Goal: Information Seeking & Learning: Understand process/instructions

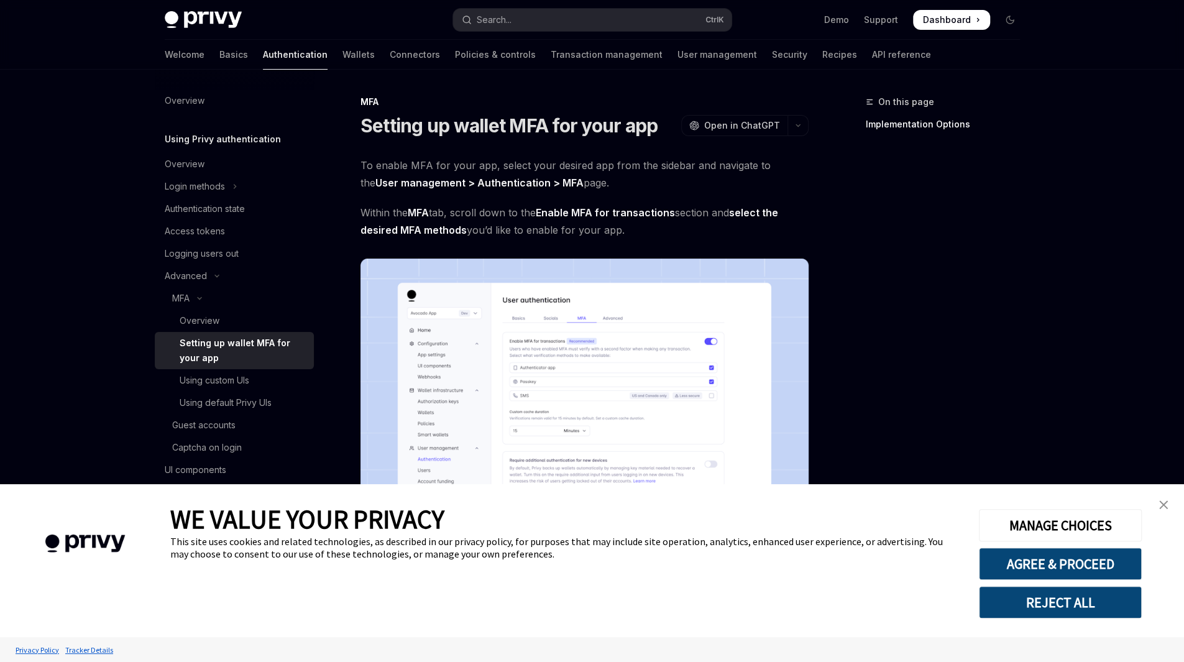
scroll to position [453, 0]
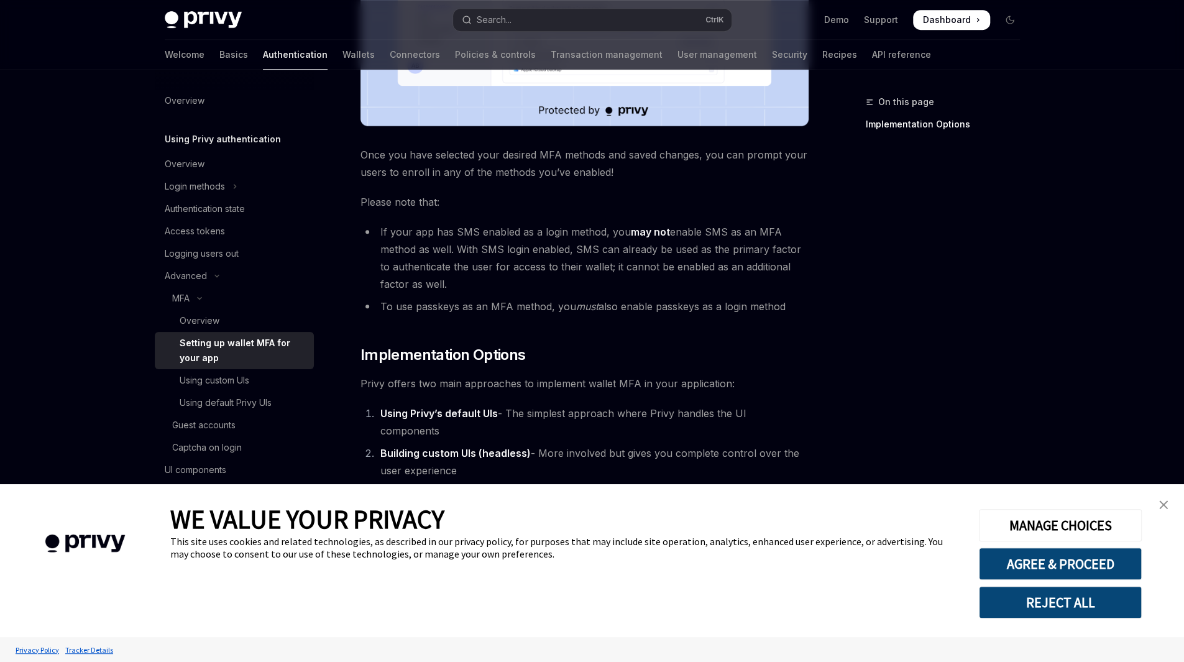
click at [1164, 514] on link "close banner" at bounding box center [1163, 504] width 25 height 25
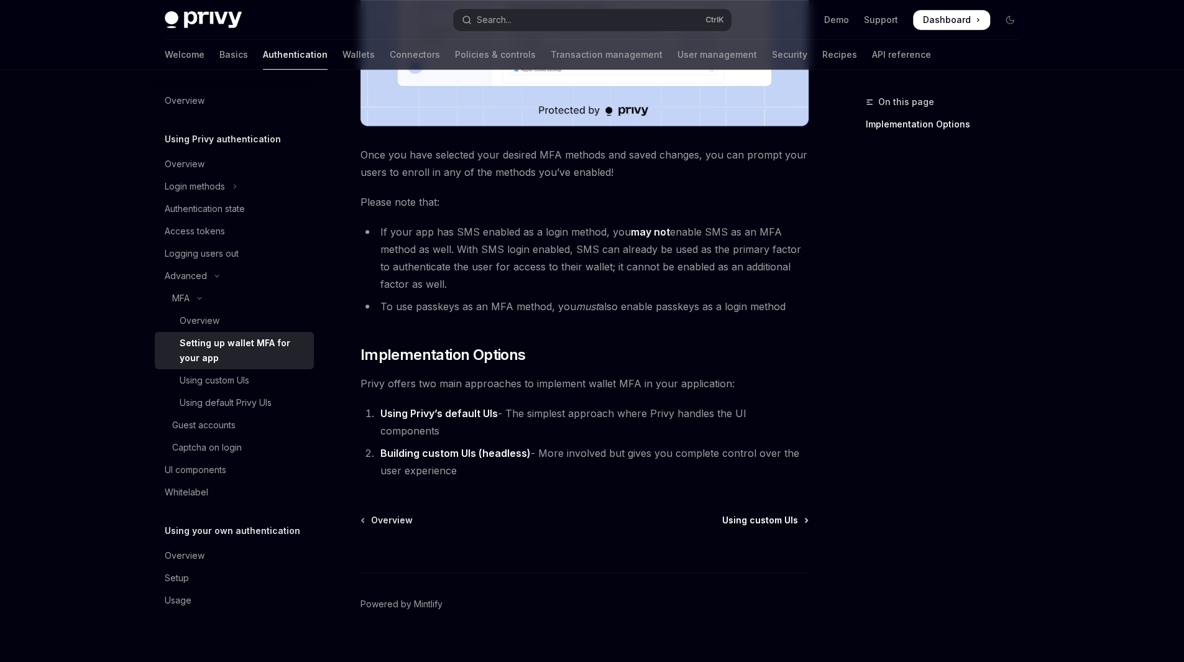
click at [787, 514] on span "Using custom UIs" at bounding box center [760, 520] width 76 height 12
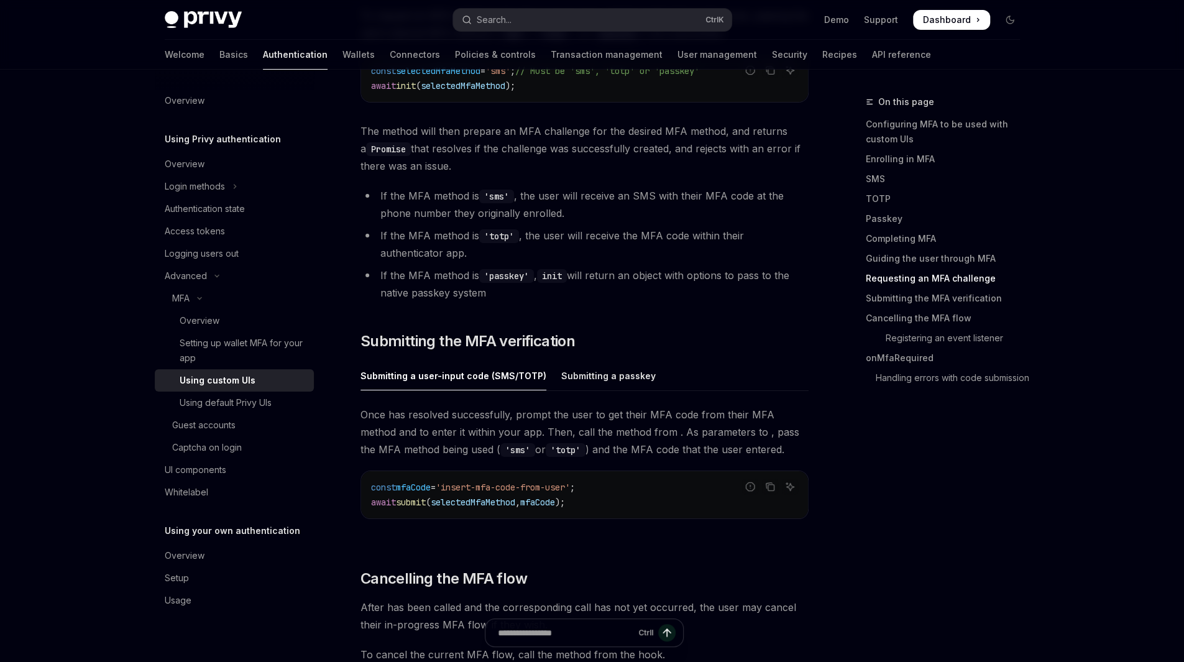
scroll to position [3412, 0]
click at [227, 396] on div "Using default Privy UIs" at bounding box center [226, 402] width 92 height 15
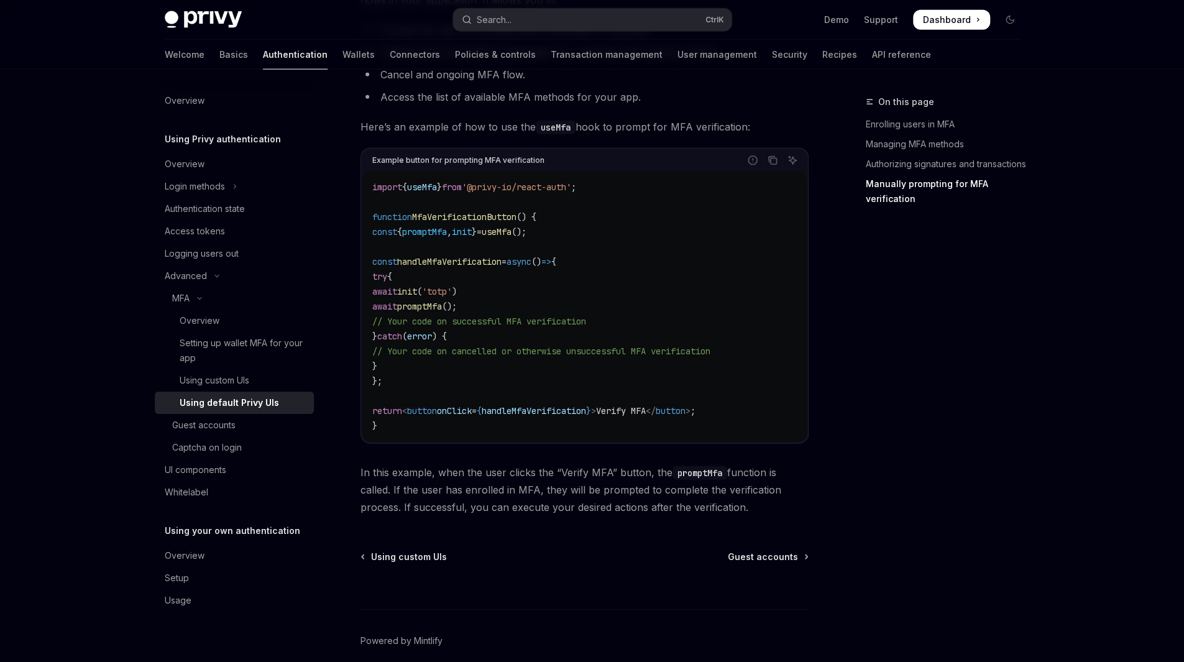
scroll to position [2363, 0]
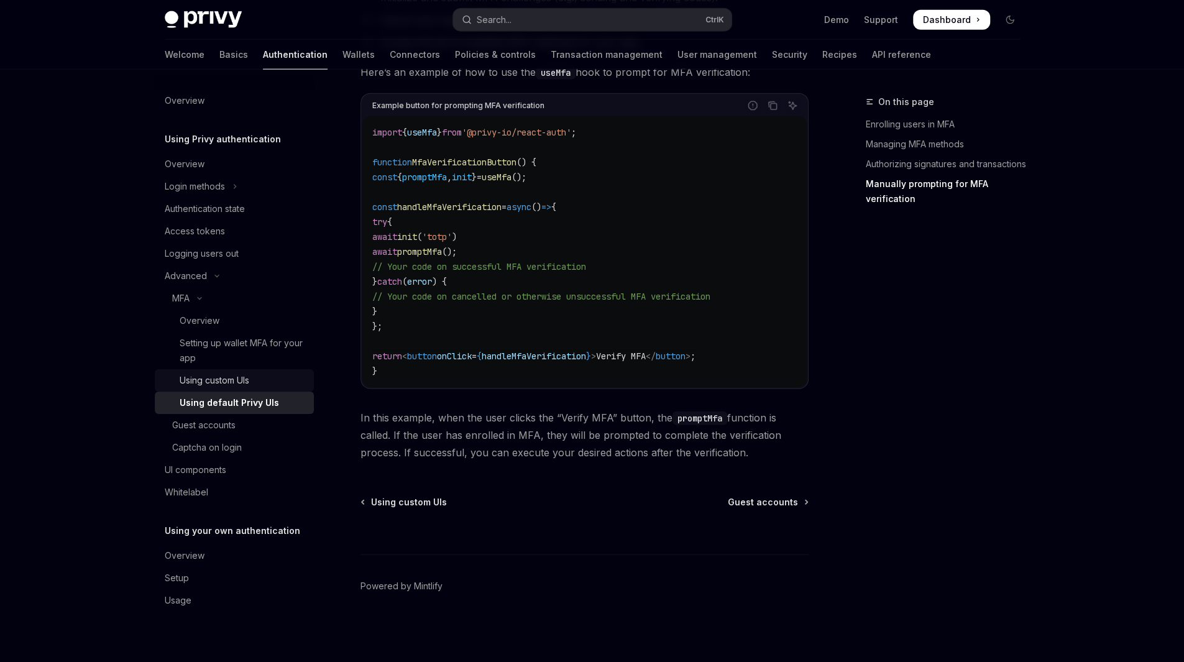
click at [259, 381] on div "Using custom UIs" at bounding box center [243, 380] width 127 height 15
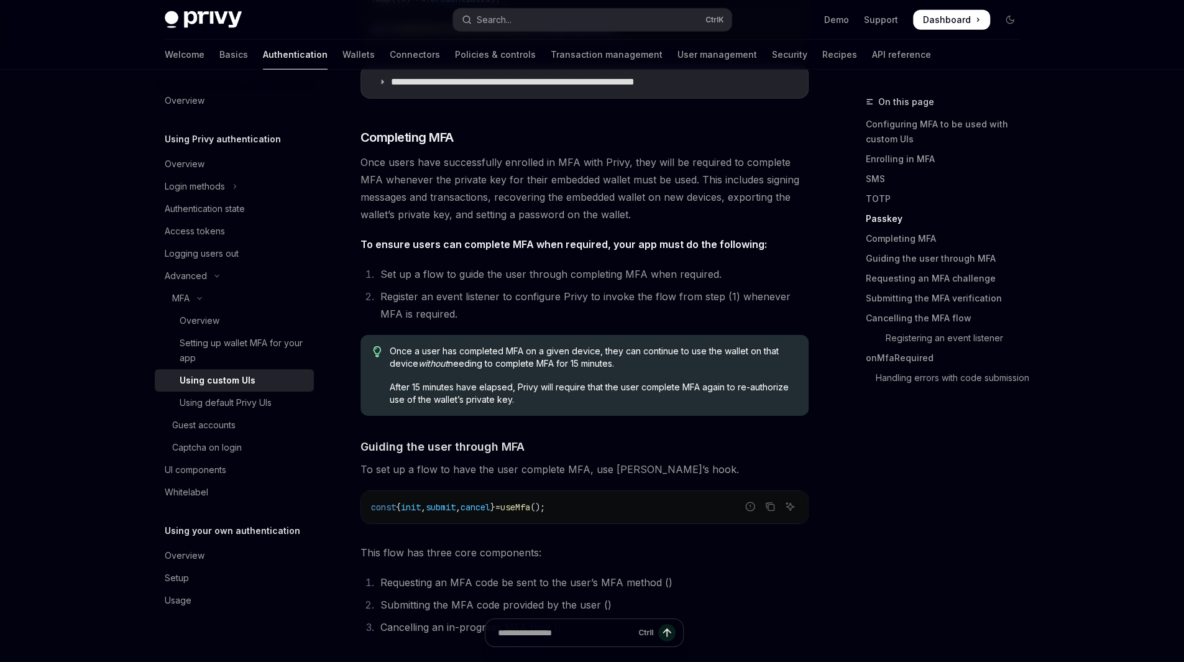
scroll to position [2725, 0]
click at [199, 303] on button "MFA" at bounding box center [234, 298] width 159 height 22
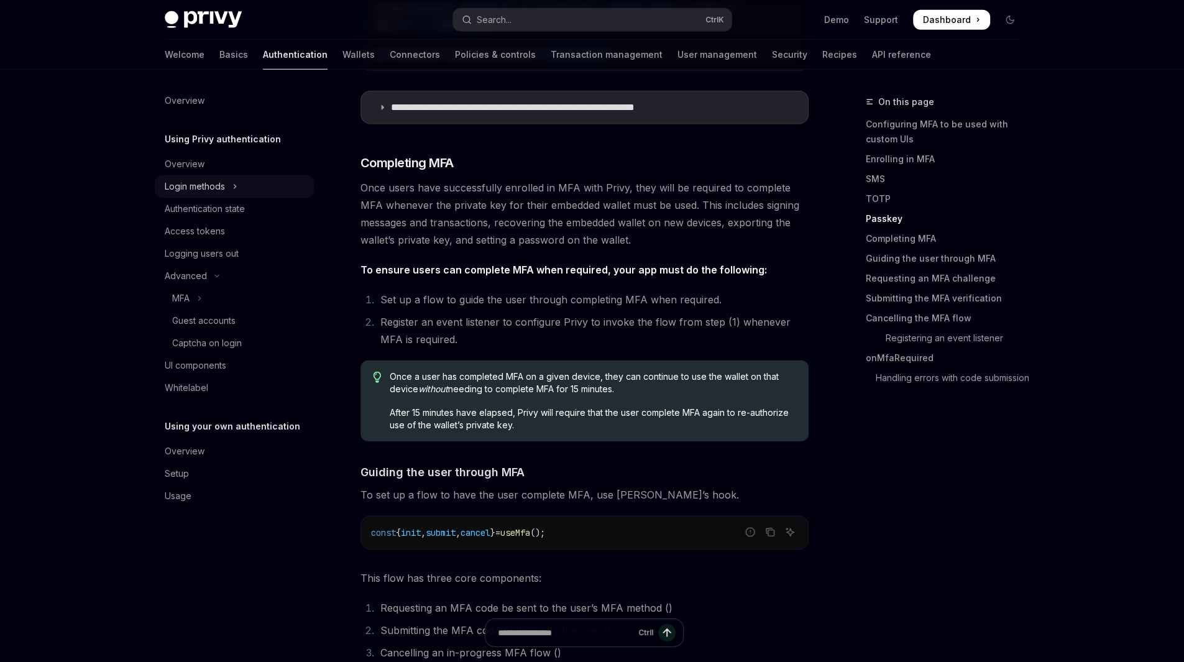
scroll to position [2698, 0]
click at [233, 193] on icon "Toggle Login methods section" at bounding box center [235, 186] width 5 height 15
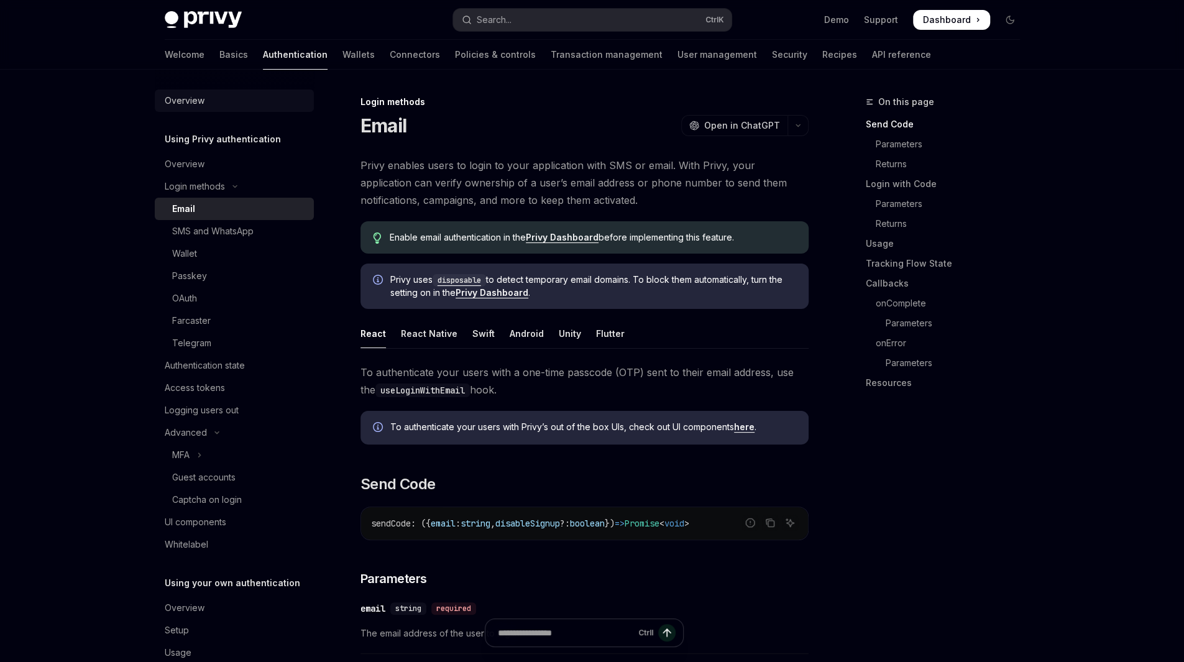
click at [172, 91] on link "Overview" at bounding box center [234, 101] width 159 height 22
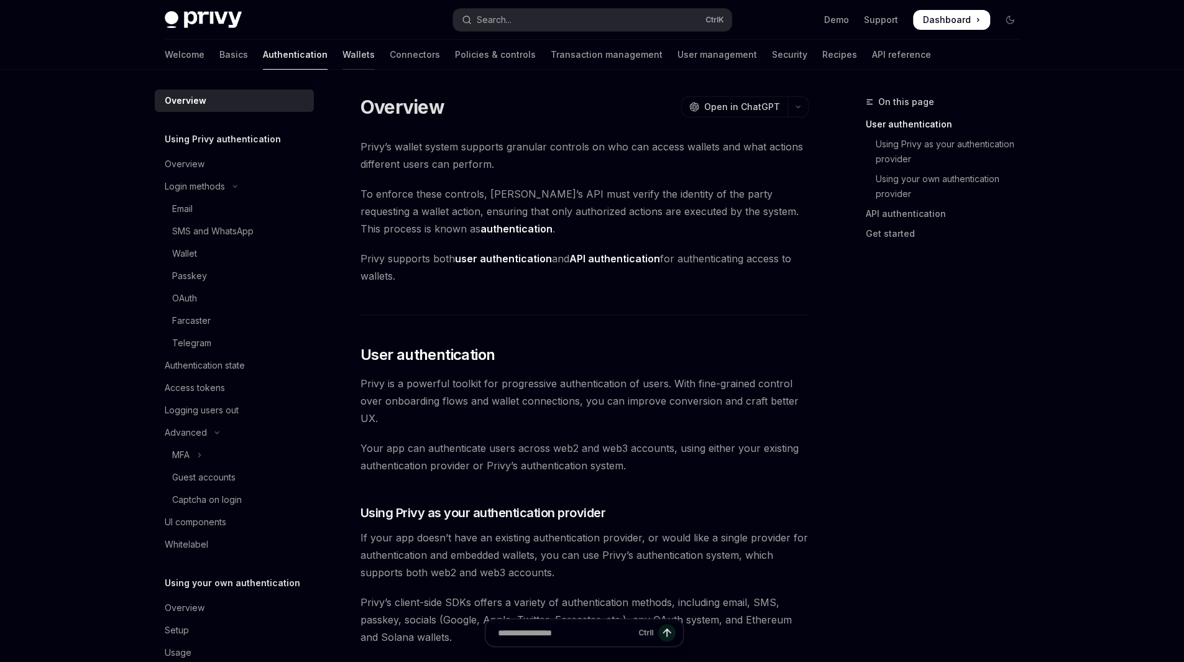
click at [343, 58] on link "Wallets" at bounding box center [359, 55] width 32 height 30
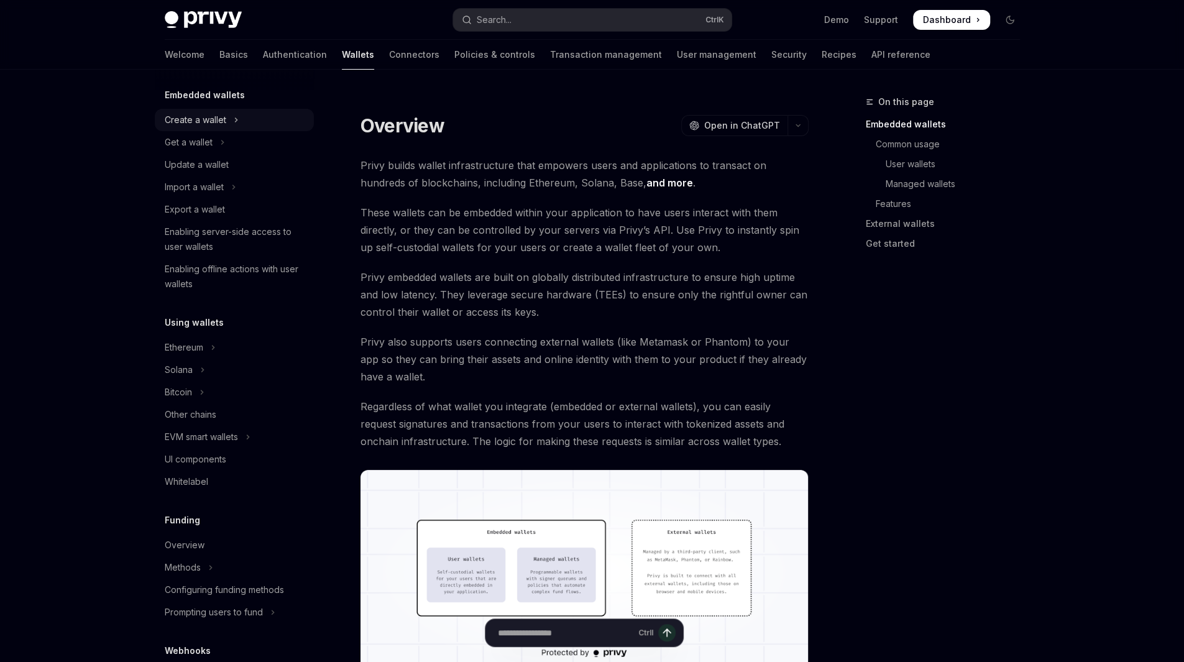
scroll to position [73, 0]
click at [200, 563] on div "Methods" at bounding box center [183, 567] width 36 height 15
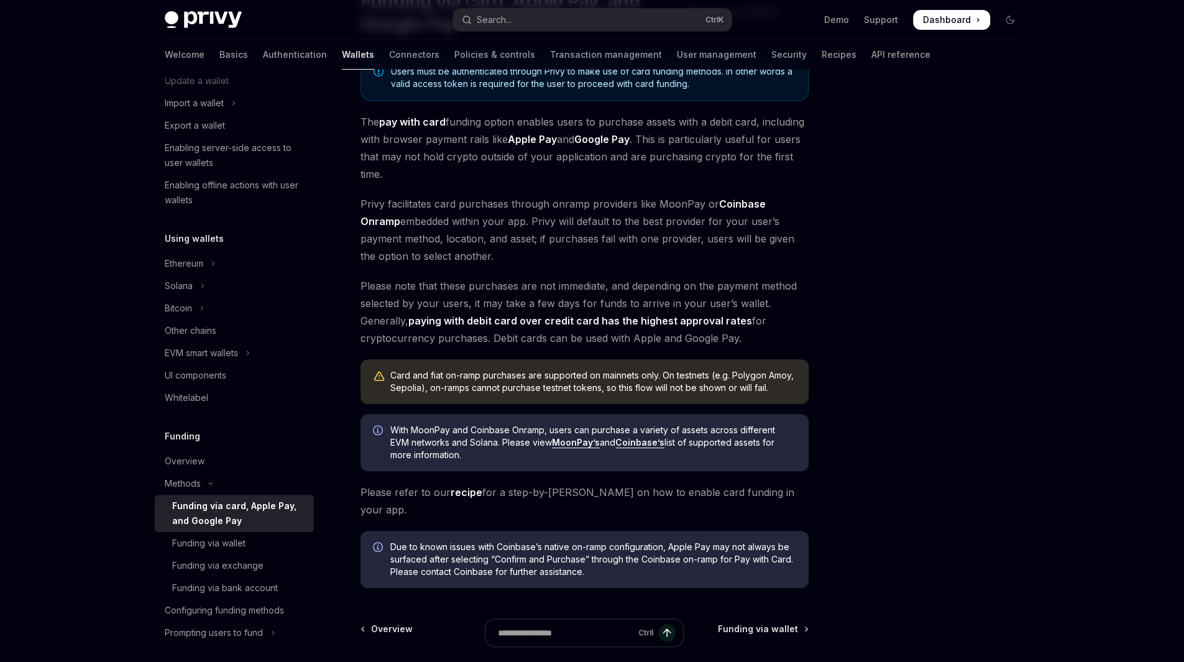
scroll to position [133, 0]
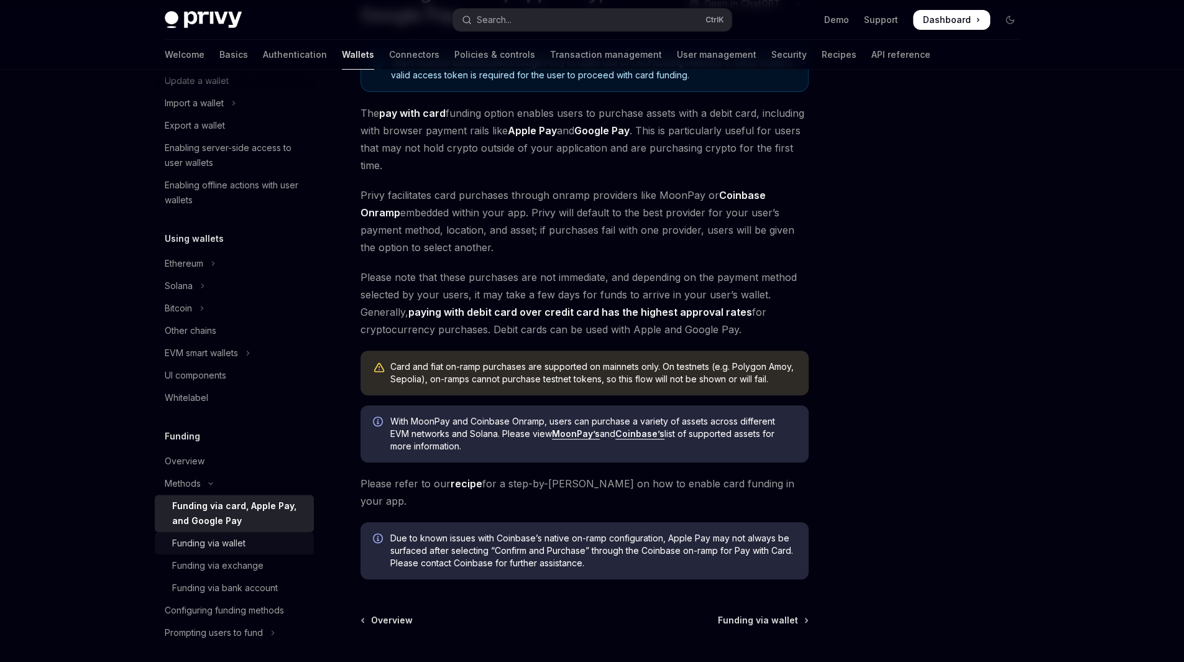
click at [225, 542] on div "Funding via wallet" at bounding box center [208, 543] width 73 height 15
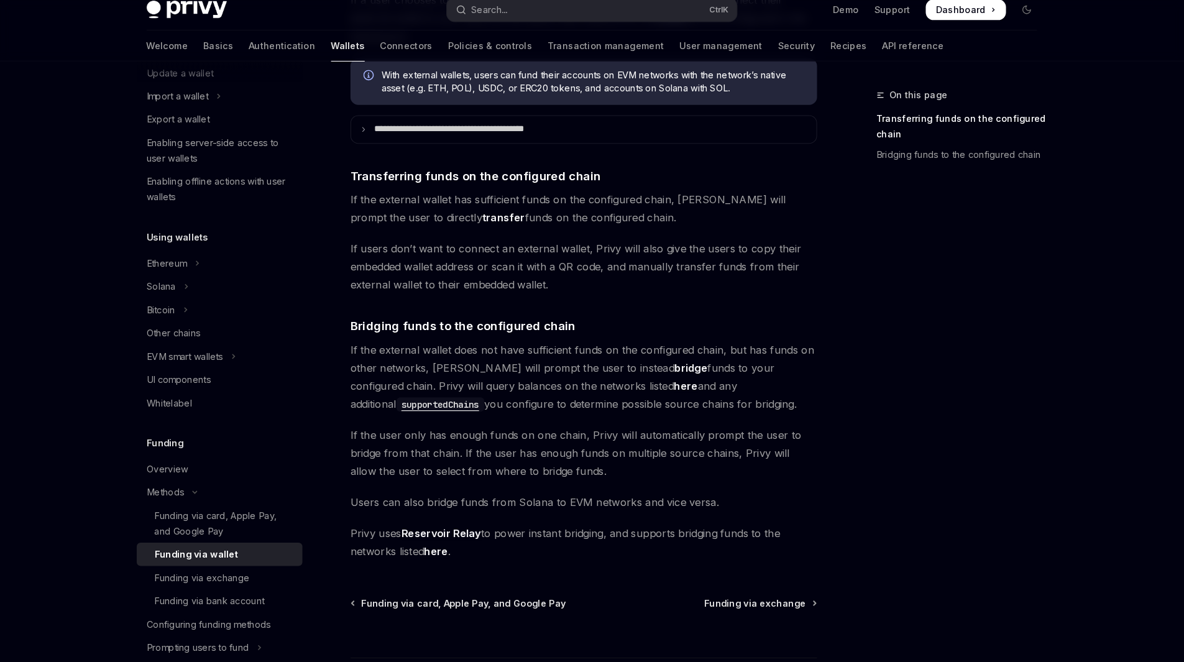
scroll to position [202, 0]
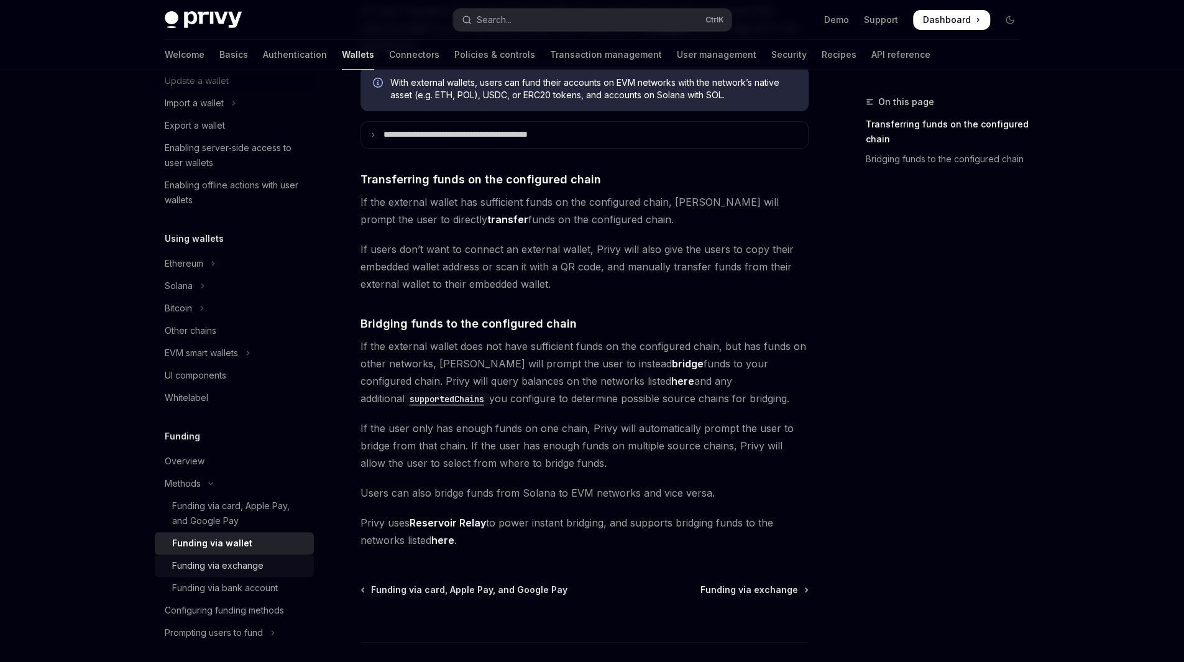
click at [215, 566] on div "Funding via exchange" at bounding box center [217, 565] width 91 height 15
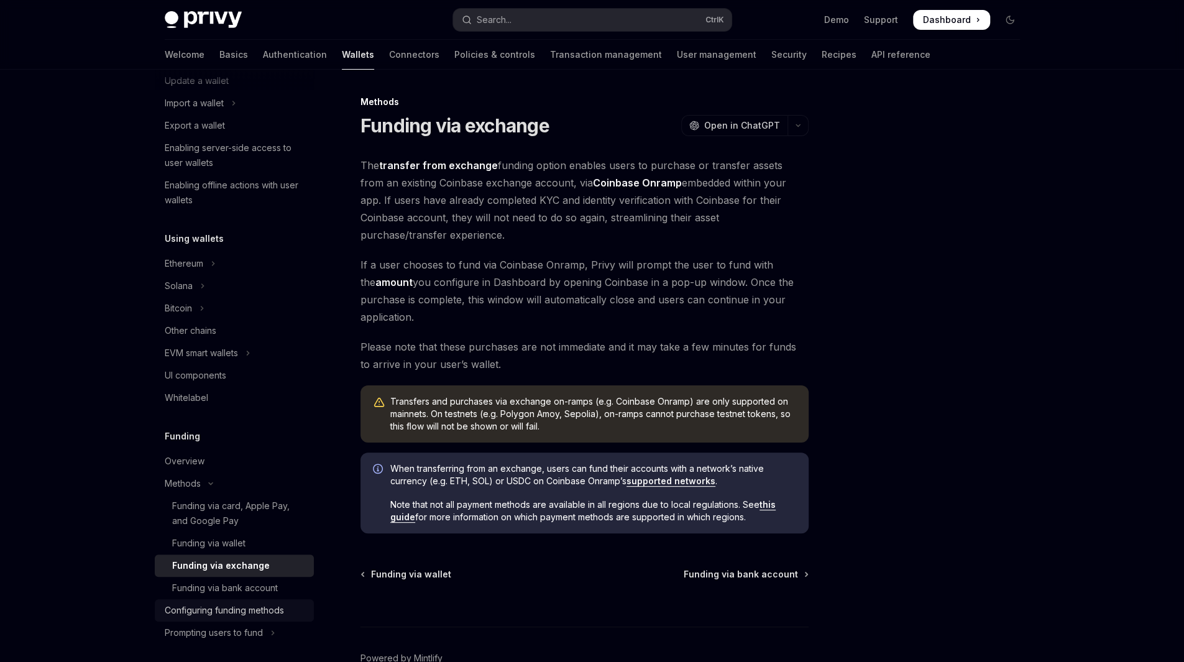
click at [240, 608] on div "Configuring funding methods" at bounding box center [224, 610] width 119 height 15
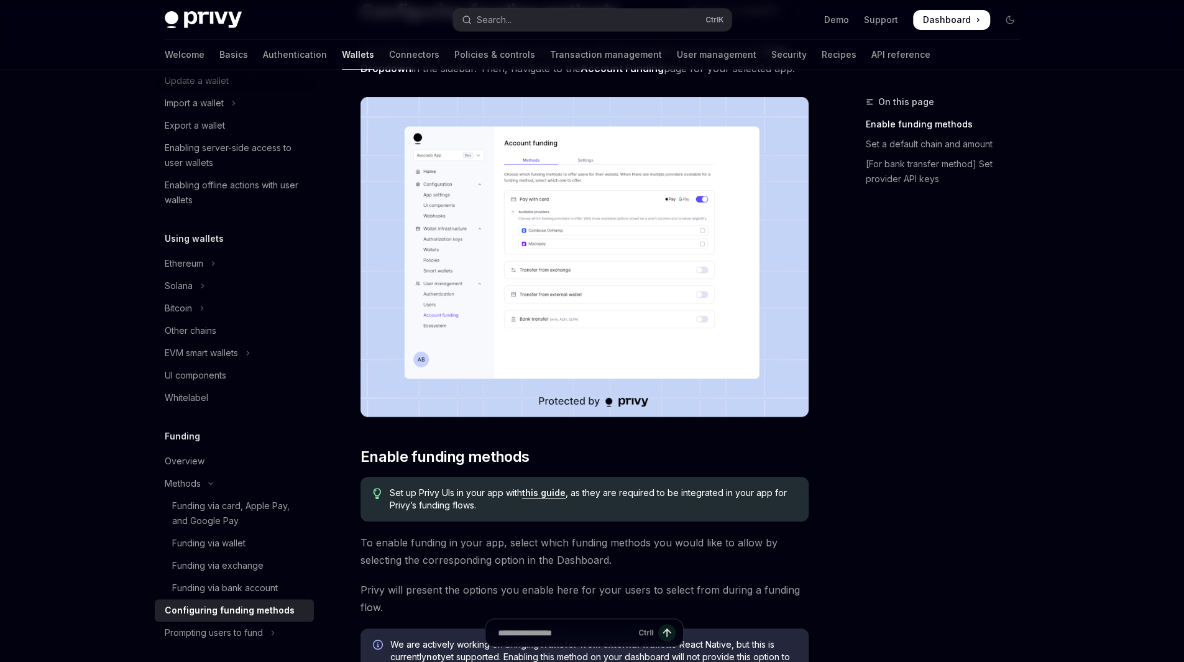
scroll to position [119, 0]
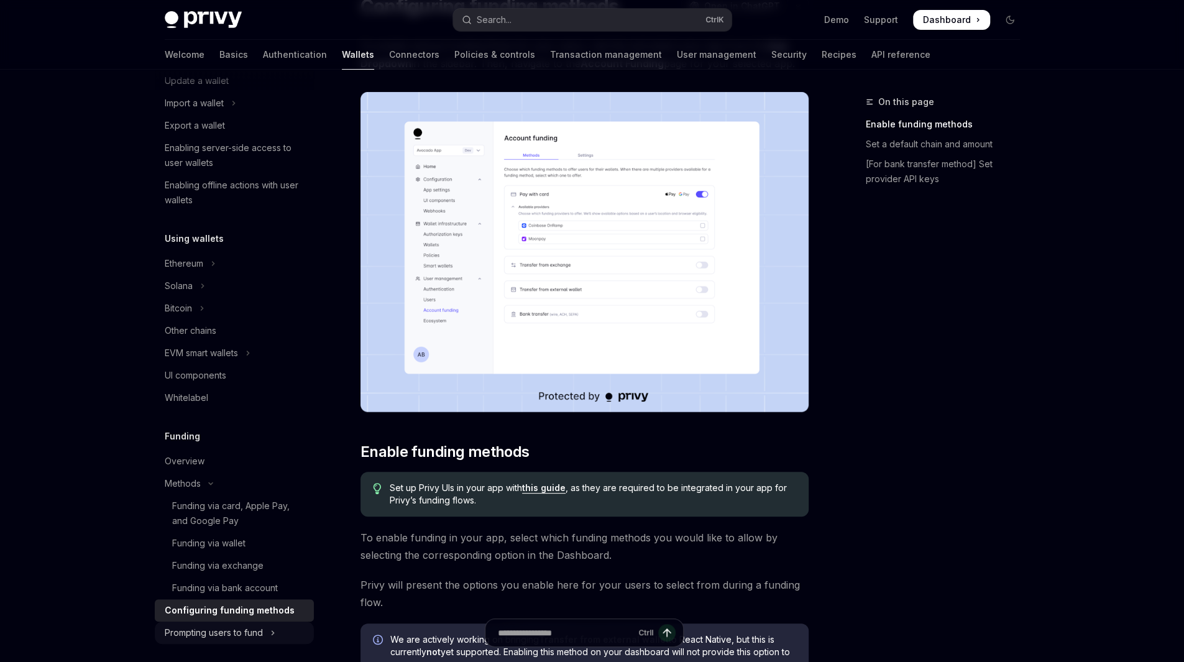
click at [279, 631] on button "Prompting users to fund" at bounding box center [234, 633] width 159 height 22
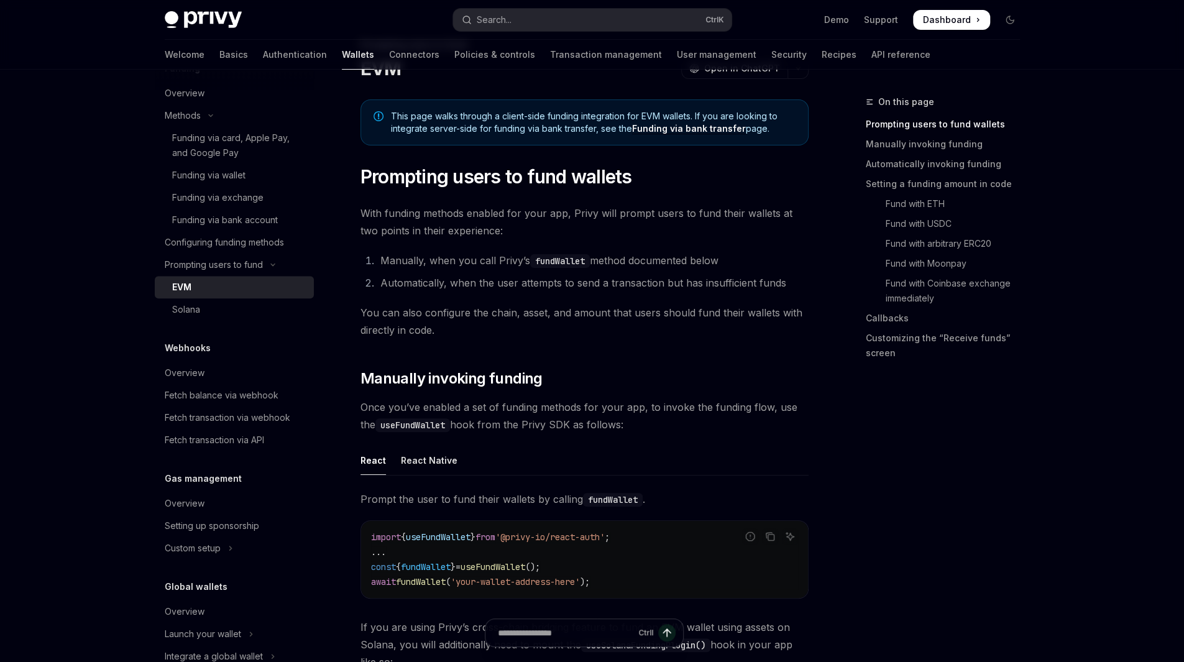
scroll to position [59, 0]
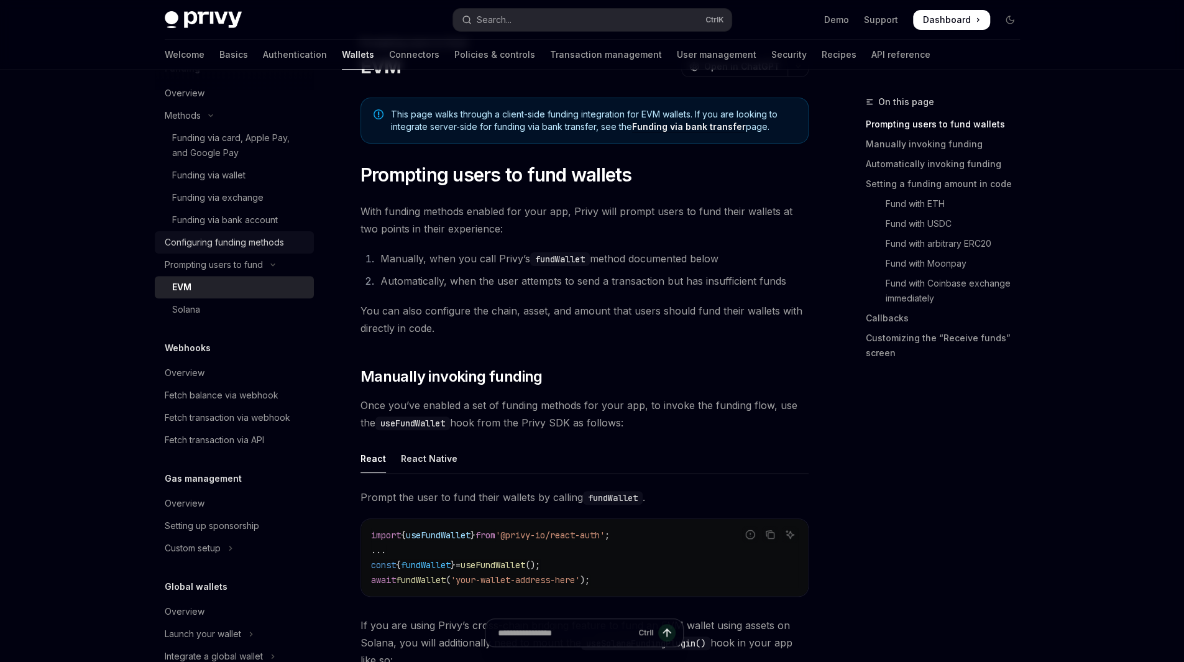
click at [265, 243] on div "Configuring funding methods" at bounding box center [224, 242] width 119 height 15
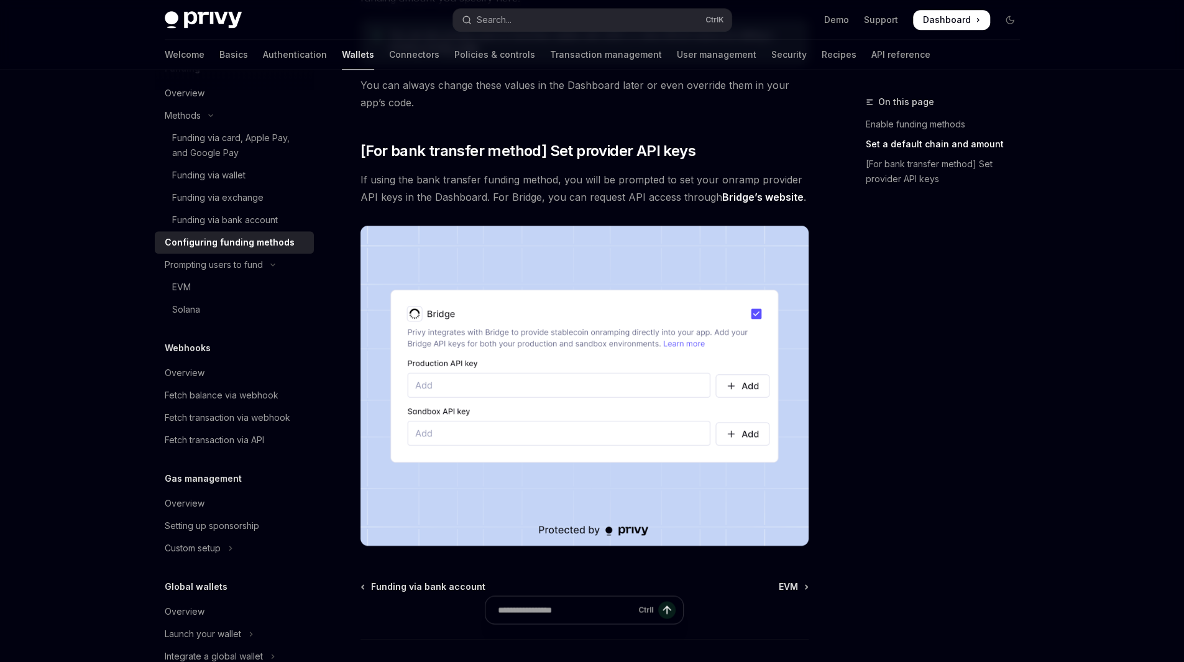
scroll to position [1071, 0]
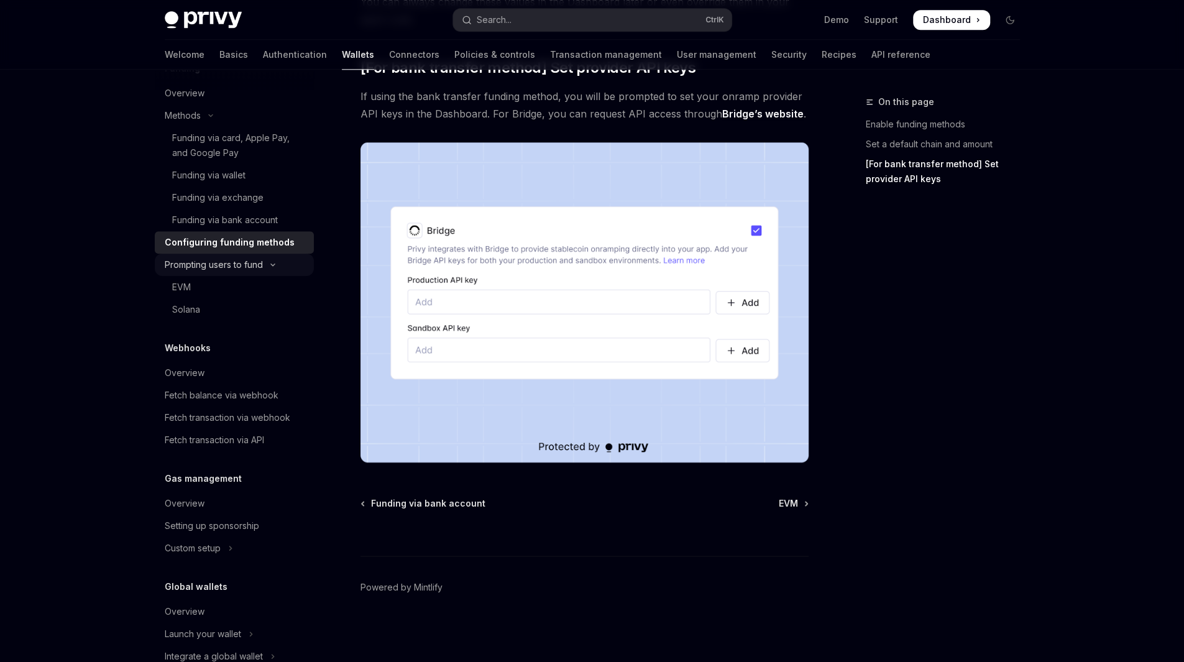
click at [276, 262] on icon "Toggle Prompting users to fund section" at bounding box center [272, 264] width 15 height 5
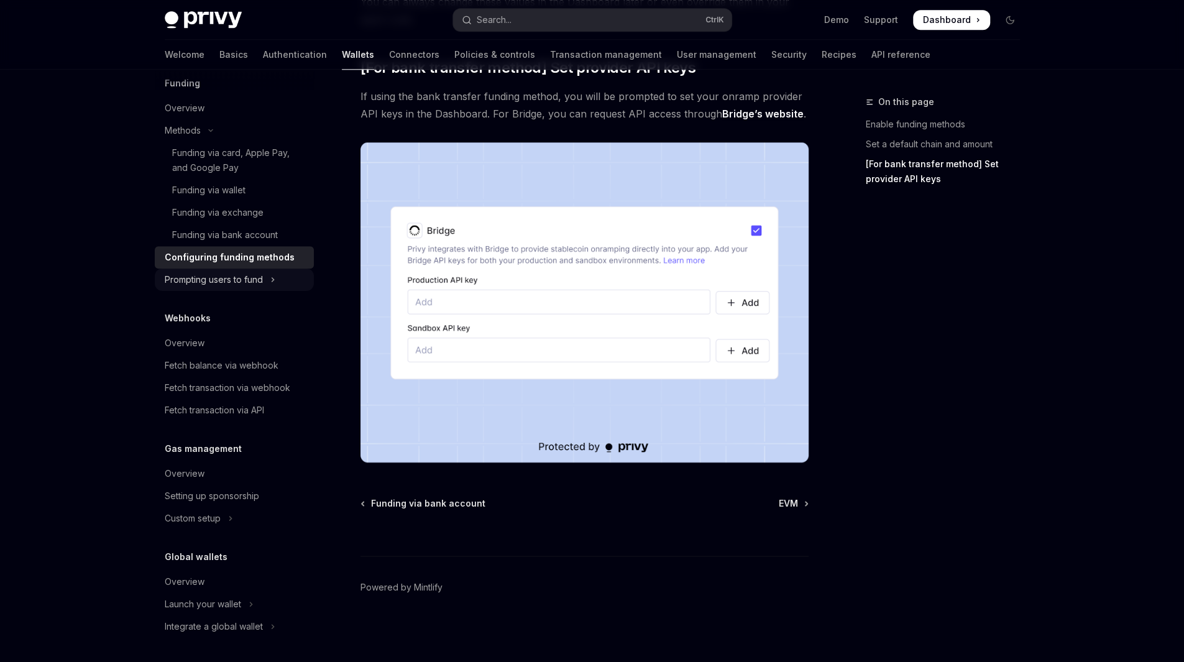
click at [274, 287] on icon "Toggle Prompting users to fund section" at bounding box center [272, 279] width 5 height 15
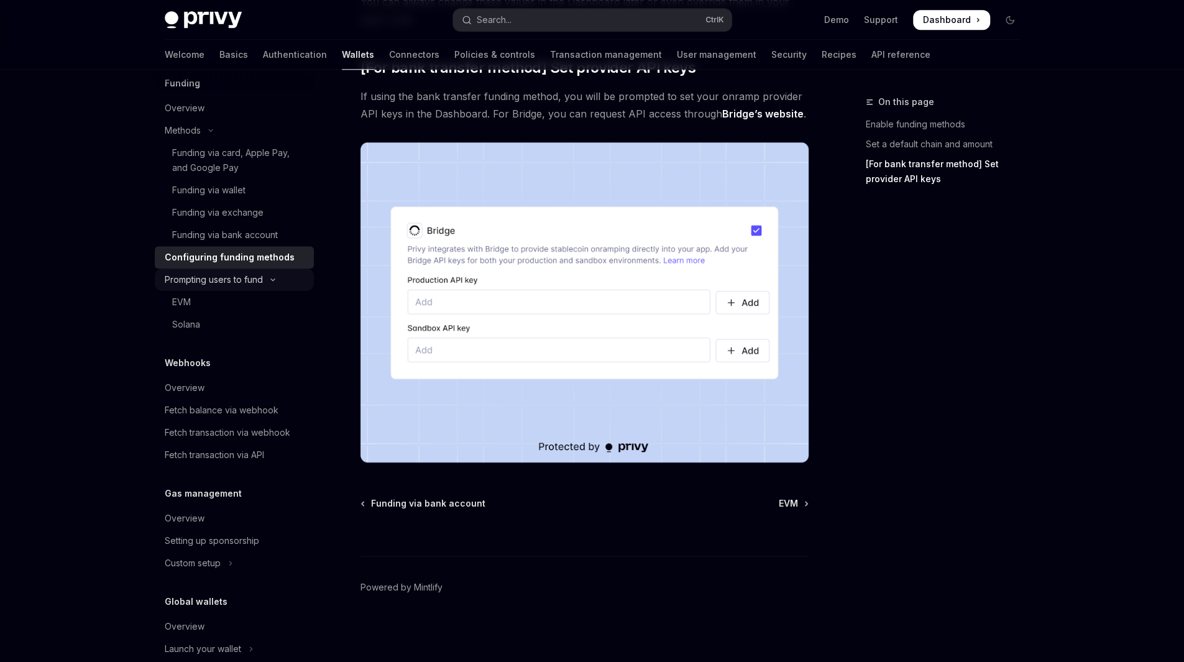
scroll to position [525, 0]
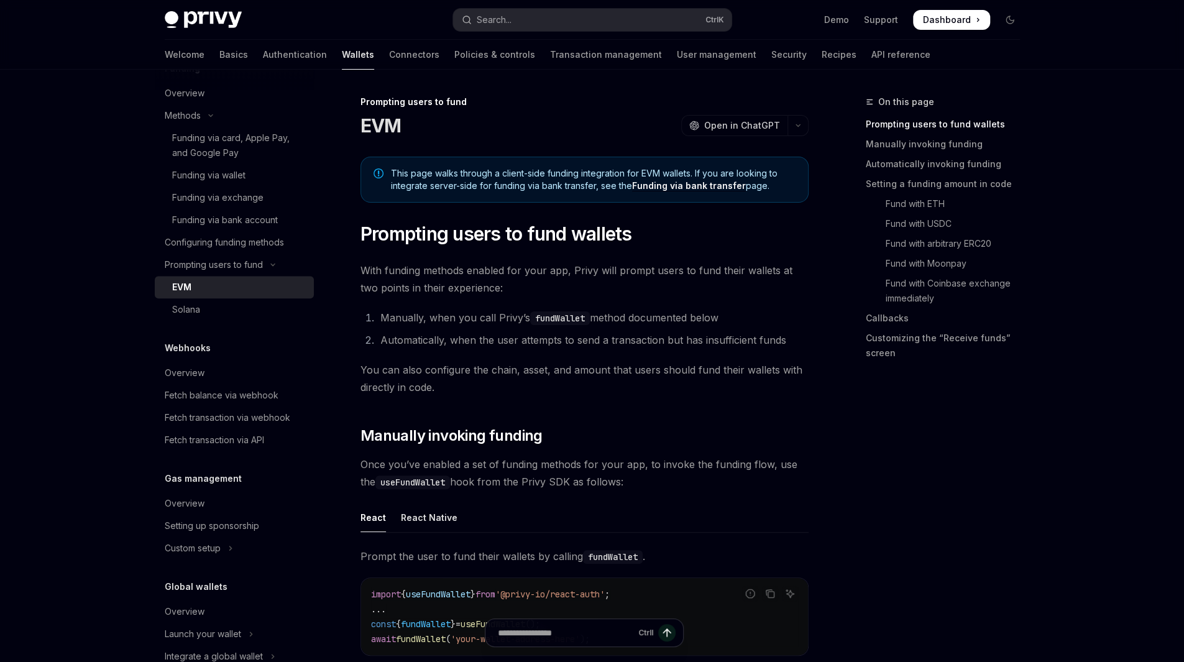
click at [196, 282] on div "EVM" at bounding box center [239, 287] width 134 height 15
type textarea "*"
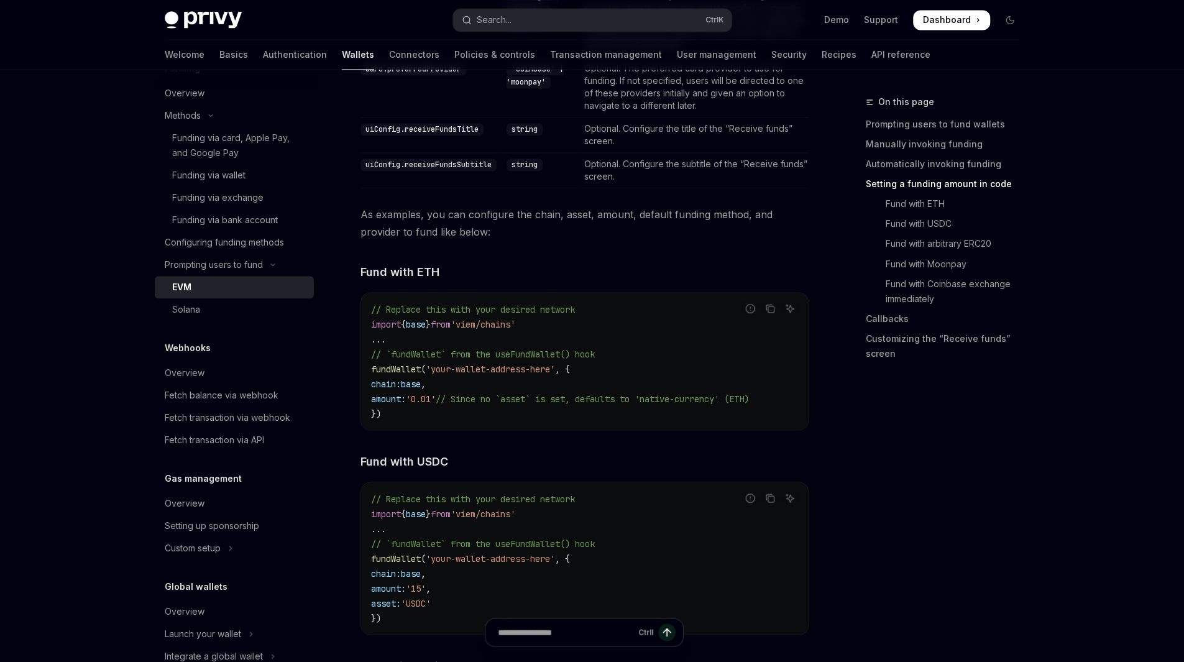
scroll to position [1511, 0]
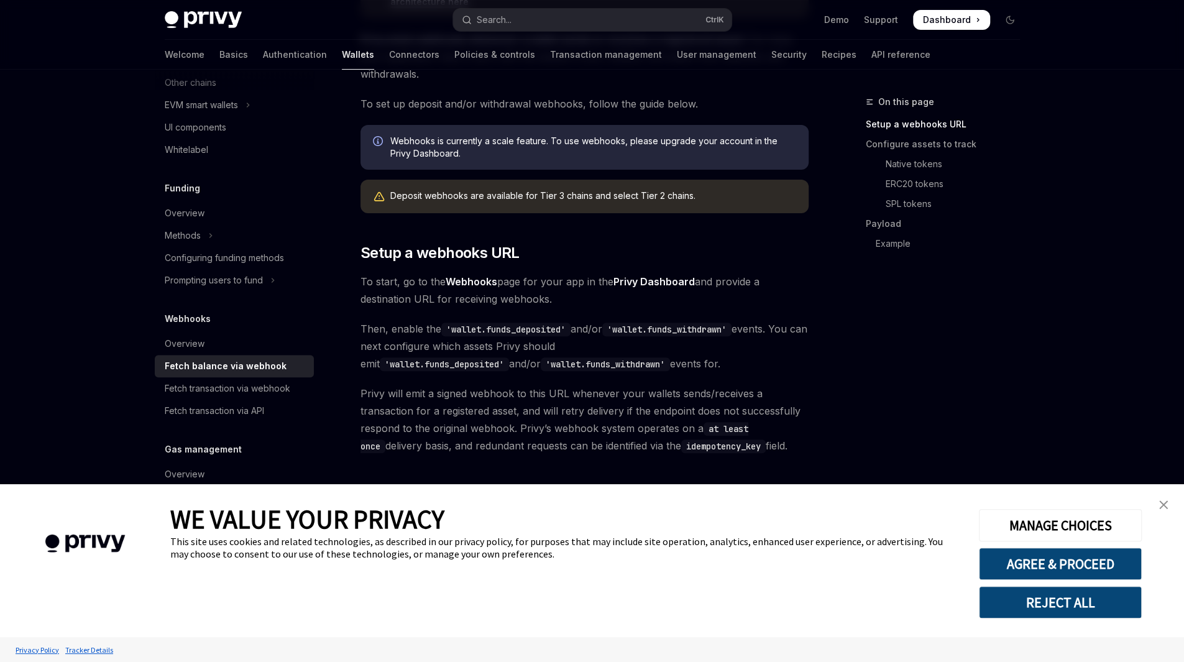
scroll to position [184, 0]
